Goal: Information Seeking & Learning: Learn about a topic

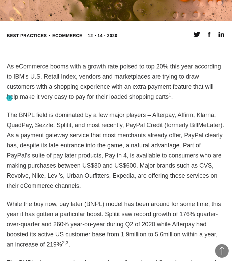
scroll to position [388, 0]
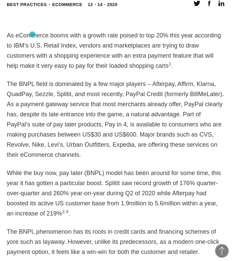
click at [32, 34] on p "As eCommerce booms with a growth rate poised to top 20% this year according to …" at bounding box center [116, 50] width 218 height 40
copy p "eCommerce"
click at [95, 46] on p "As eCommerce booms with a growth rate poised to top 20% this year according to …" at bounding box center [116, 50] width 218 height 40
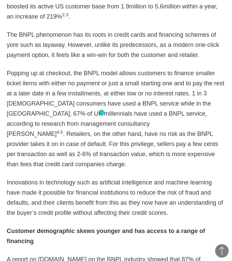
scroll to position [587, 0]
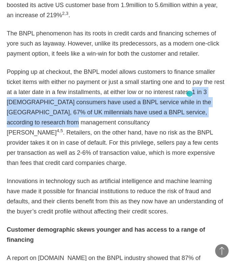
drag, startPoint x: 28, startPoint y: 124, endPoint x: 189, endPoint y: 94, distance: 164.5
click at [189, 94] on p "Popping up at checkout, the BNPL model allows customers to finance smaller tick…" at bounding box center [116, 117] width 218 height 101
copy p "1 in 3 US consumers have used a BNPL service while in the UK, 67% of UK millenn…"
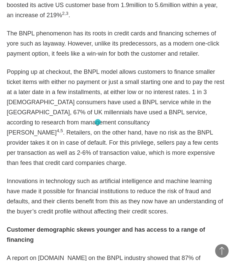
click at [98, 122] on p "Popping up at checkout, the BNPL model allows customers to finance smaller tick…" at bounding box center [116, 117] width 218 height 101
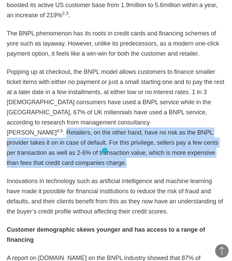
drag, startPoint x: 39, startPoint y: 122, endPoint x: 105, endPoint y: 151, distance: 72.1
click at [105, 151] on p "Popping up at checkout, the BNPL model allows customers to finance smaller tick…" at bounding box center [116, 117] width 218 height 101
copy p "Retailers, on the other hand, have no risk as the BNPL provider takes it on in …"
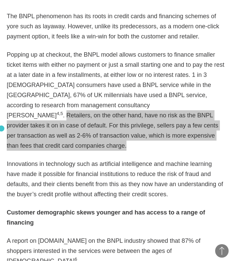
scroll to position [611, 0]
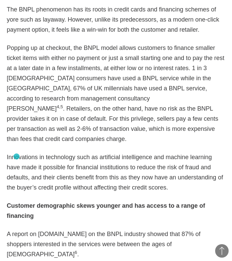
click at [11, 157] on p "Innovations in technology such as artificial intelligence and machine learning …" at bounding box center [116, 172] width 218 height 40
drag, startPoint x: 7, startPoint y: 146, endPoint x: 171, endPoint y: 179, distance: 167.1
click at [171, 179] on p "Innovations in technology such as artificial intelligence and machine learning …" at bounding box center [116, 172] width 218 height 40
copy p "Innovations in technology such as artificial intelligence and machine learning …"
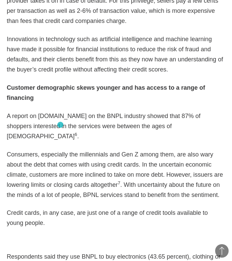
scroll to position [733, 0]
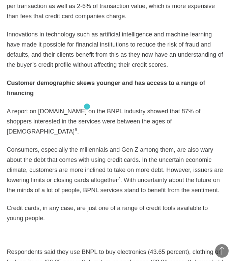
click at [87, 106] on p "A report on PYMNTS.com on the BNPL industry showed that 87% of shoppers interes…" at bounding box center [116, 121] width 218 height 30
click at [66, 111] on p "A report on PYMNTS.com on the BNPL industry showed that 87% of shoppers interes…" at bounding box center [116, 121] width 218 height 30
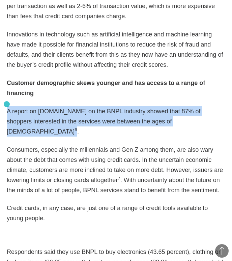
drag, startPoint x: 176, startPoint y: 113, endPoint x: 7, endPoint y: 104, distance: 169.4
click at [7, 106] on p "A report on PYMNTS.com on the BNPL industry showed that 87% of shoppers interes…" at bounding box center [116, 121] width 218 height 30
copy p "A report on PYMNTS.com on the BNPL industry showed that 87% of shoppers interes…"
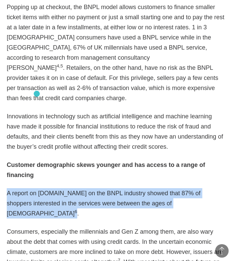
scroll to position [658, 0]
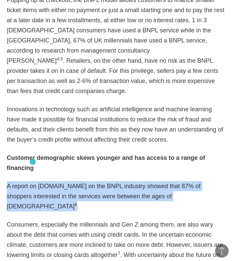
click at [32, 154] on strong "Customer demographic skews younger and has access to a range of financing" at bounding box center [106, 162] width 198 height 17
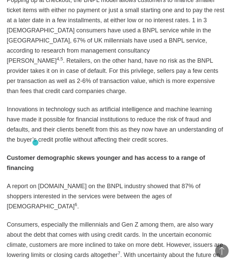
click at [35, 153] on p "Customer demographic skews younger and has access to a range of financing" at bounding box center [116, 163] width 218 height 20
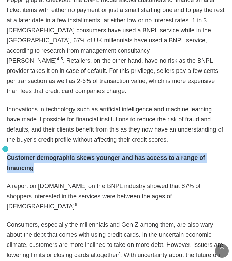
drag, startPoint x: 35, startPoint y: 157, endPoint x: 5, endPoint y: 149, distance: 30.8
copy strong "Customer demographic skews younger and has access to a range of financing"
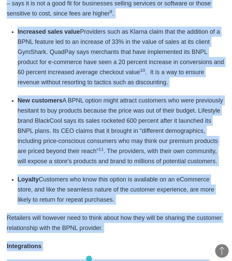
scroll to position [1182, 0]
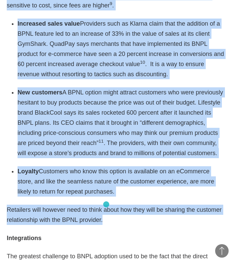
drag, startPoint x: 8, startPoint y: 129, endPoint x: 106, endPoint y: 204, distance: 123.5
click at [106, 204] on div "As eCommerce booms with a growth rate poised to top 20% this year according to …" at bounding box center [116, 13] width 218 height 1553
copy div "Benefits to customers Customers have the option of buying items and paying for …"
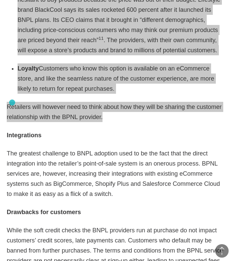
scroll to position [1303, 0]
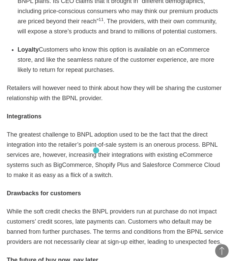
click at [96, 150] on p "The greatest challenge to BNPL adoption used to be the fact that the direct int…" at bounding box center [116, 154] width 218 height 51
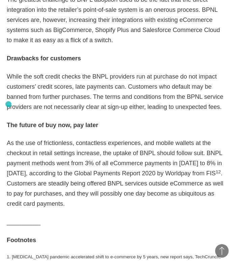
scroll to position [1479, 0]
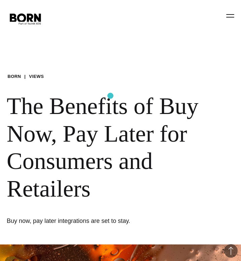
scroll to position [1050, 0]
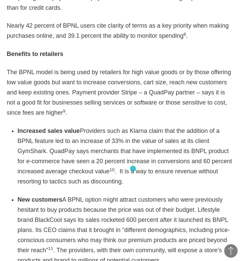
click at [133, 168] on li "Increased sales value Providers such as Klarna claim that the addition of a BPN…" at bounding box center [126, 156] width 217 height 61
click at [110, 167] on sup "10" at bounding box center [112, 169] width 5 height 5
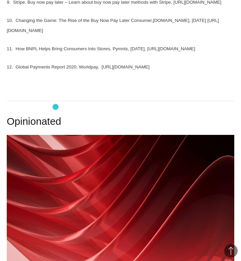
scroll to position [1863, 0]
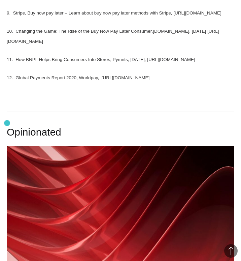
drag, startPoint x: 195, startPoint y: 123, endPoint x: 7, endPoint y: 123, distance: 188.0
click at [7, 48] on p "10. Changing the Game: The Rise of the Buy Now Pay Later Consumer,[DOMAIN_NAME]…" at bounding box center [121, 38] width 228 height 20
copy sup "https://finovate.com/changing-the-game-the-rise-of-the-buy-now-pay-later-consum…"
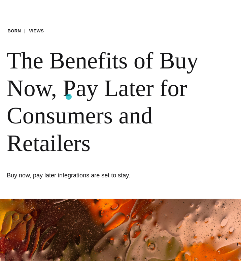
scroll to position [0, 0]
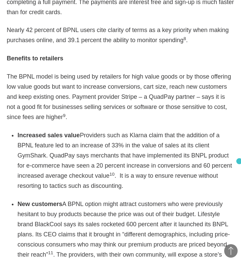
scroll to position [1046, 0]
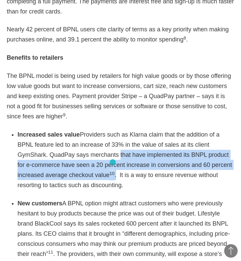
drag, startPoint x: 85, startPoint y: 142, endPoint x: 114, endPoint y: 162, distance: 35.7
click at [114, 162] on li "Increased sales value Providers such as Klarna claim that the addition of a BPN…" at bounding box center [126, 159] width 217 height 61
